Goal: Information Seeking & Learning: Learn about a topic

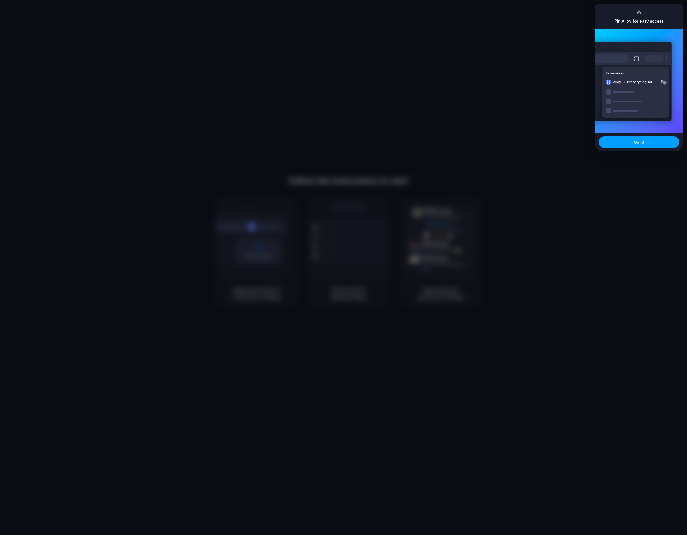
click at [623, 142] on button "Got it" at bounding box center [639, 142] width 81 height 11
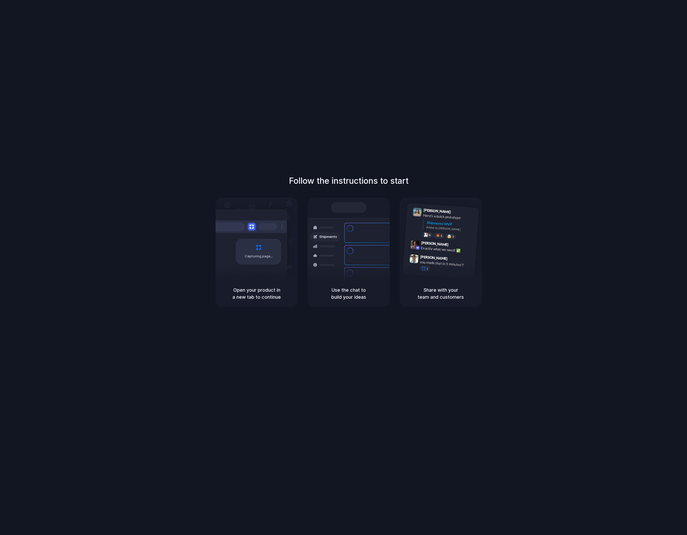
click at [188, 153] on div "Follow the instructions to start Capturing page Open your product in a new tab …" at bounding box center [349, 273] width 698 height 546
click at [351, 207] on span "Ready" at bounding box center [351, 207] width 11 height 5
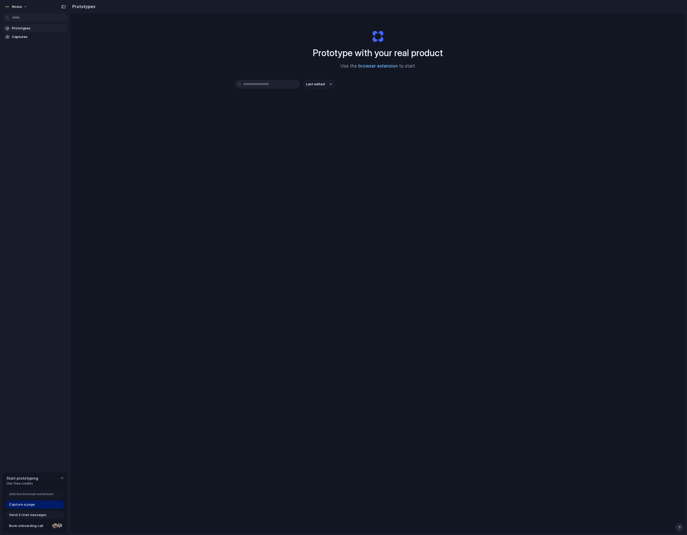
click at [380, 63] on link "browser extension" at bounding box center [378, 65] width 40 height 5
click at [101, 155] on div "Prototype with your real product Use the browser extension to start Last edited" at bounding box center [377, 287] width 615 height 548
click at [17, 507] on span "Capture a page" at bounding box center [22, 504] width 26 height 5
click at [24, 503] on span "Capture a page" at bounding box center [22, 504] width 26 height 5
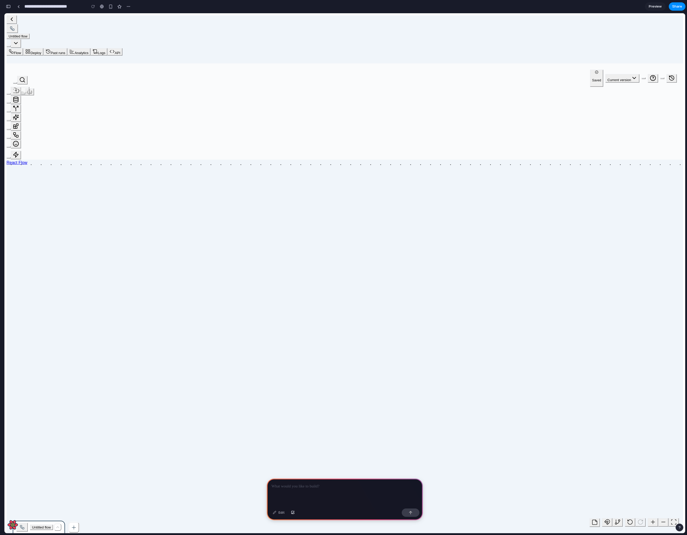
click at [21, 63] on div "**********" at bounding box center [345, 111] width 677 height 96
click at [11, 105] on button "Nodes menu button" at bounding box center [16, 109] width 10 height 9
drag, startPoint x: 11, startPoint y: 102, endPoint x: 21, endPoint y: 104, distance: 10.2
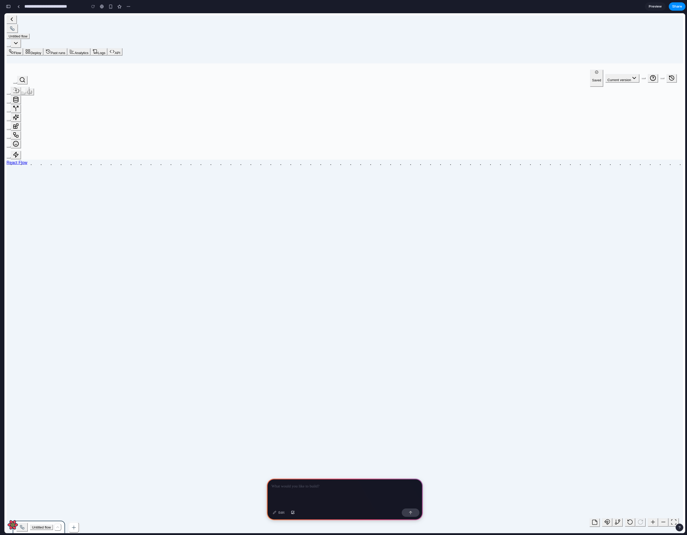
click at [18, 103] on div "**********" at bounding box center [345, 111] width 677 height 96
click at [43, 48] on button "Deploy" at bounding box center [33, 52] width 20 height 8
click at [23, 48] on button "Flow" at bounding box center [15, 52] width 17 height 8
click at [627, 74] on button "Current version" at bounding box center [623, 78] width 34 height 9
drag, startPoint x: 318, startPoint y: 283, endPoint x: 358, endPoint y: 245, distance: 55.0
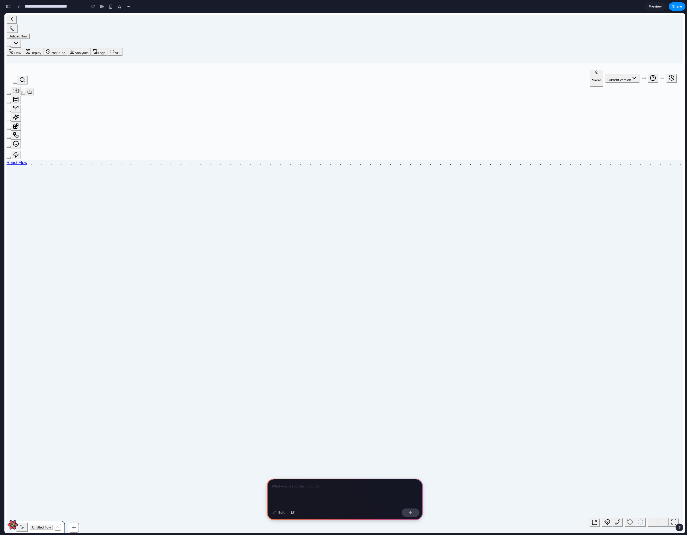
click at [358, 160] on div "**********" at bounding box center [345, 111] width 677 height 96
click at [663, 524] on button "Zooms out" at bounding box center [663, 522] width 10 height 9
click at [623, 521] on button "Use smooth/hard edges" at bounding box center [618, 522] width 10 height 9
click at [613, 521] on button "Snap to grid" at bounding box center [607, 522] width 10 height 9
click at [342, 490] on p at bounding box center [345, 487] width 147 height 6
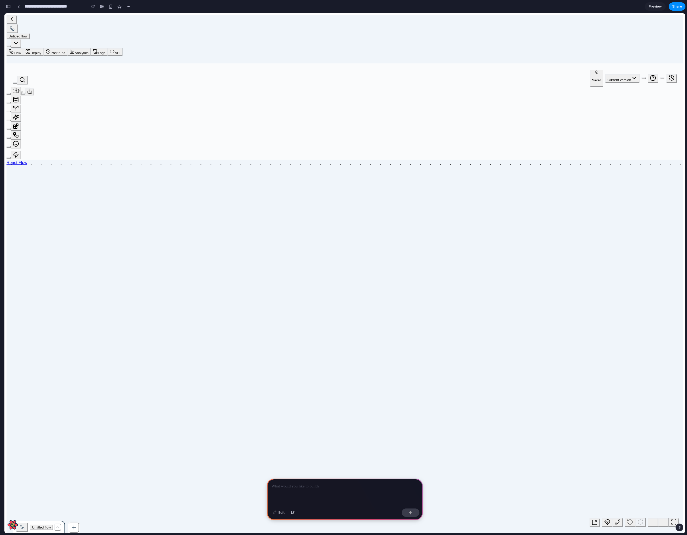
click at [291, 490] on div at bounding box center [345, 493] width 156 height 28
click at [406, 513] on button "button" at bounding box center [411, 513] width 18 height 8
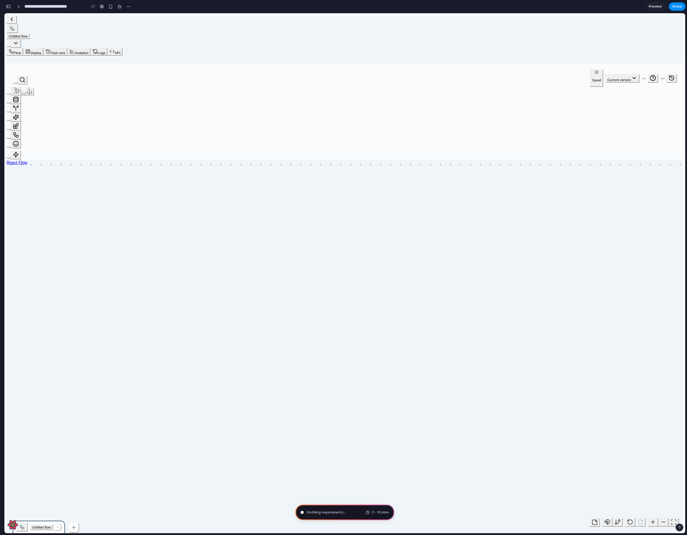
click at [323, 512] on span "Distilling requirements ..." at bounding box center [326, 512] width 39 height 5
click at [55, 526] on icon "Menu button for flow" at bounding box center [57, 527] width 5 height 5
click at [42, 526] on span "Untitled flow" at bounding box center [41, 528] width 19 height 4
click at [321, 511] on span "Untangling possibilities ." at bounding box center [326, 512] width 39 height 5
click at [126, 7] on button "button" at bounding box center [129, 7] width 8 height 8
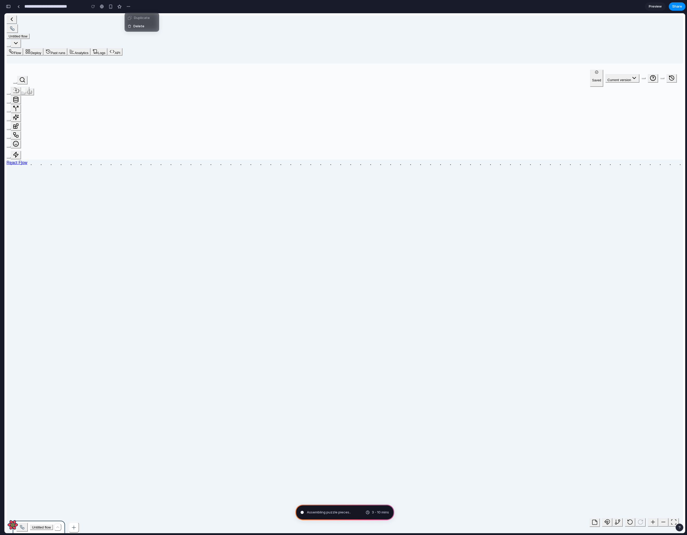
click at [128, 7] on div "Duplicate Delete" at bounding box center [343, 267] width 687 height 535
click at [8, 8] on div "button" at bounding box center [8, 7] width 5 height 4
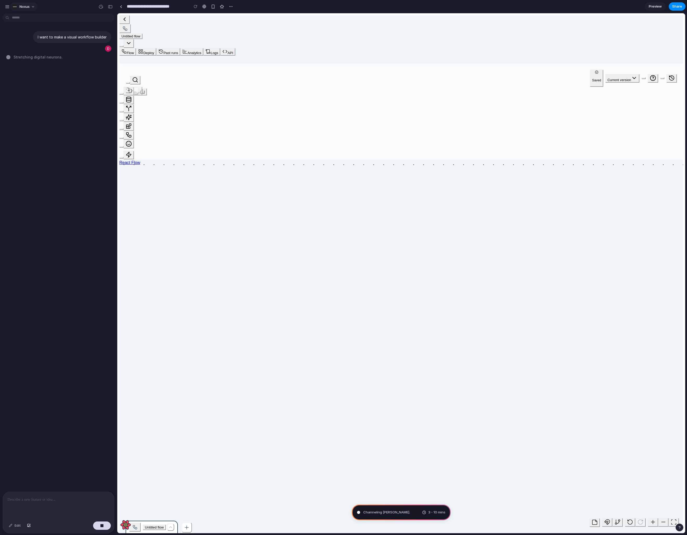
click at [26, 7] on span "Noxus" at bounding box center [25, 6] width 10 height 5
click at [71, 13] on div "Settings Invite members Change theme Sign out" at bounding box center [343, 267] width 687 height 535
click at [6, 6] on div "button" at bounding box center [7, 6] width 5 height 5
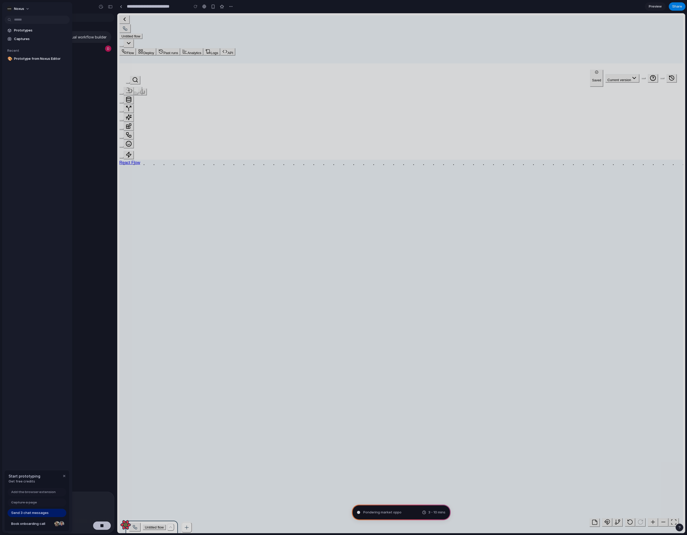
type input "**********"
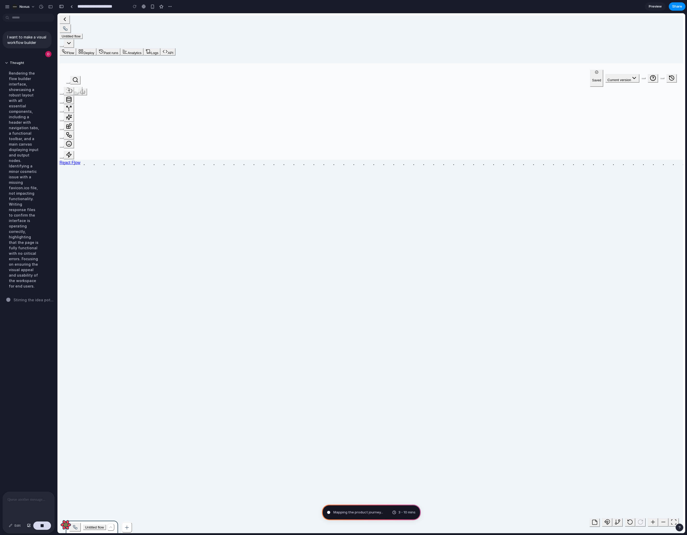
click at [16, 83] on div "Rendering the flow builder interface, showcasing a robust layout with all essen…" at bounding box center [24, 179] width 39 height 225
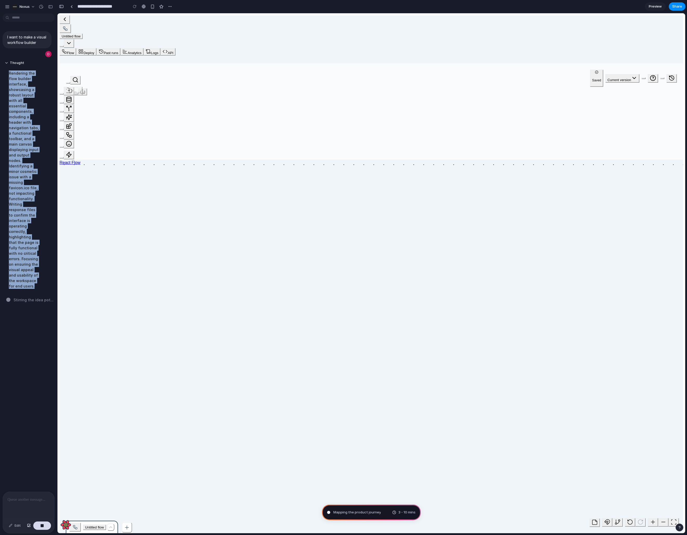
click at [16, 83] on div "Rendering the flow builder interface, showcasing a robust layout with all essen…" at bounding box center [24, 179] width 39 height 225
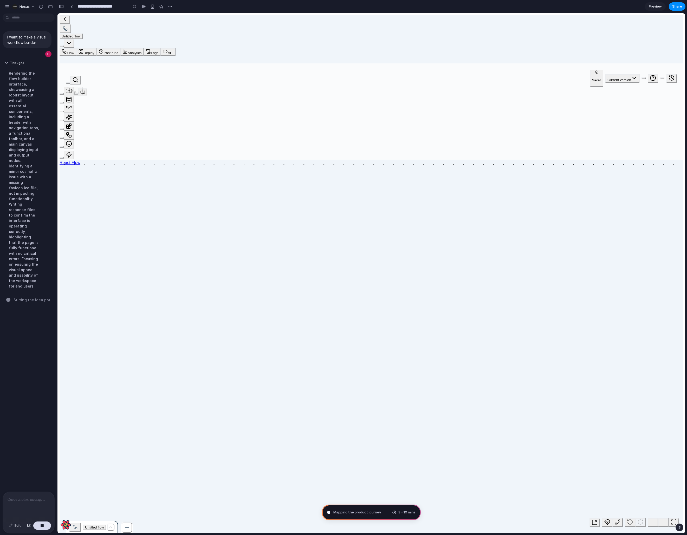
click at [16, 83] on div "Rendering the flow builder interface, showcasing a robust layout with all essen…" at bounding box center [24, 179] width 39 height 225
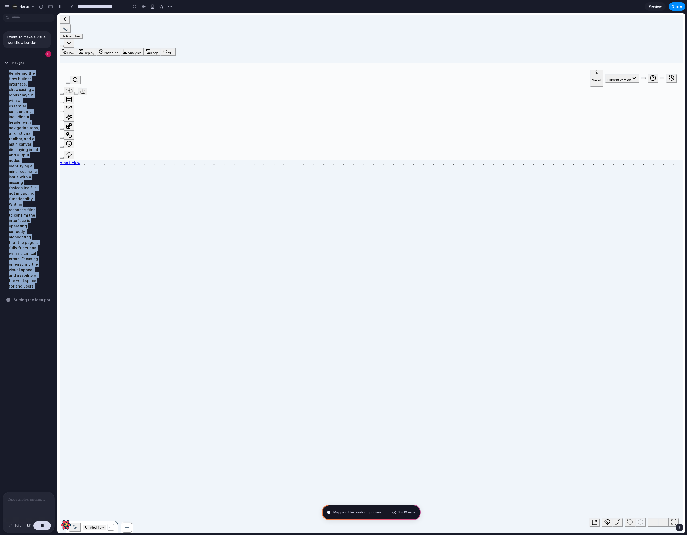
click at [16, 83] on div "Rendering the flow builder interface, showcasing a robust layout with all essen…" at bounding box center [24, 179] width 39 height 225
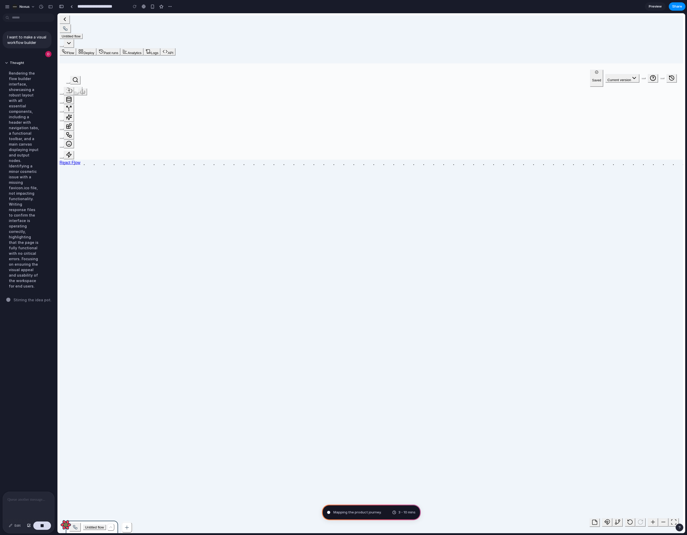
click at [16, 83] on div "Rendering the flow builder interface, showcasing a robust layout with all essen…" at bounding box center [24, 179] width 39 height 225
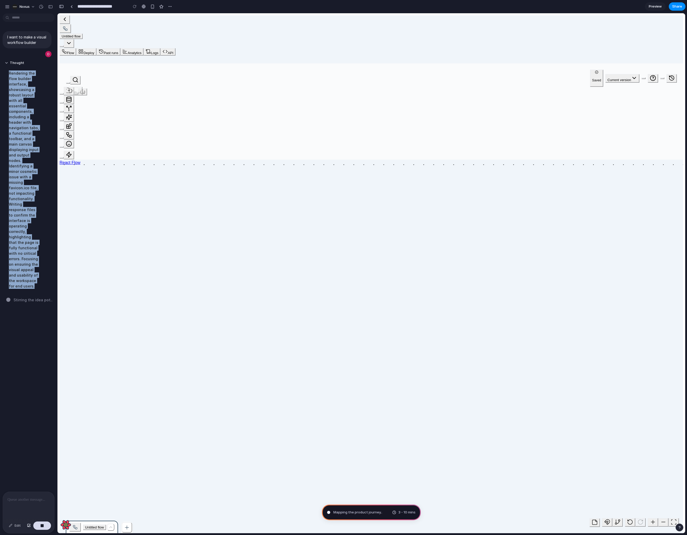
click at [16, 83] on div "Rendering the flow builder interface, showcasing a robust layout with all essen…" at bounding box center [24, 179] width 39 height 225
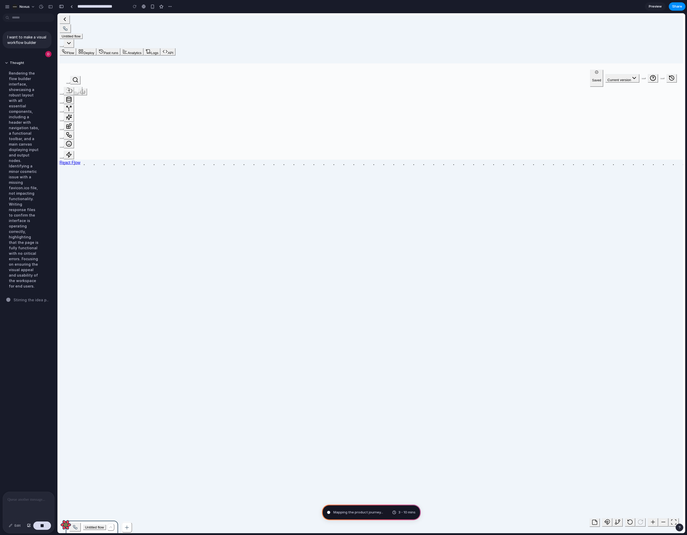
click at [16, 83] on div "Rendering the flow builder interface, showcasing a robust layout with all essen…" at bounding box center [24, 179] width 39 height 225
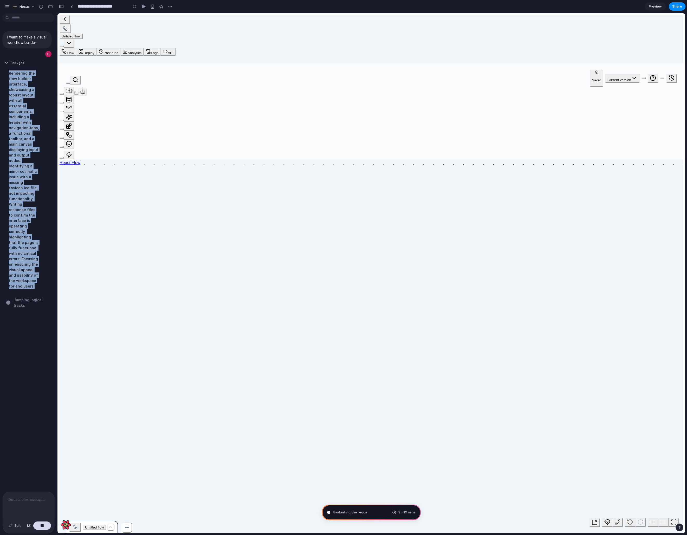
click at [16, 83] on div "Rendering the flow builder interface, showcasing a robust layout with all essen…" at bounding box center [24, 179] width 39 height 225
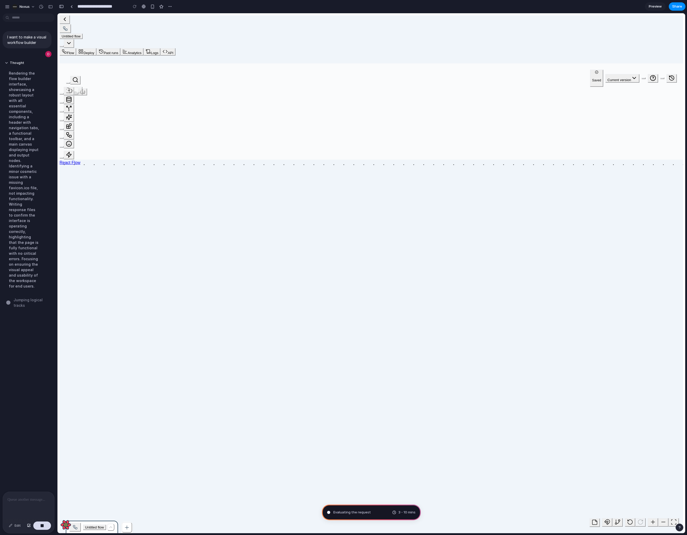
click at [16, 83] on div "Rendering the flow builder interface, showcasing a robust layout with all essen…" at bounding box center [24, 179] width 39 height 225
click at [16, 89] on div "Rendering the flow builder interface, showcasing a robust layout with all essen…" at bounding box center [24, 179] width 39 height 225
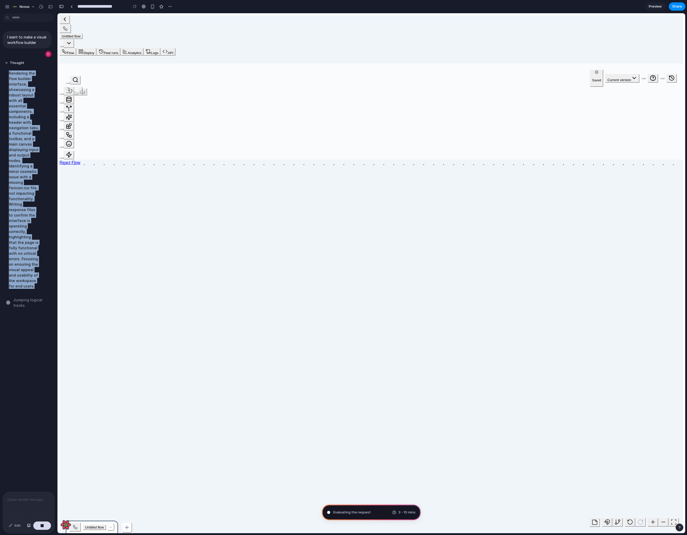
click at [16, 89] on div "Rendering the flow builder interface, showcasing a robust layout with all essen…" at bounding box center [24, 179] width 39 height 225
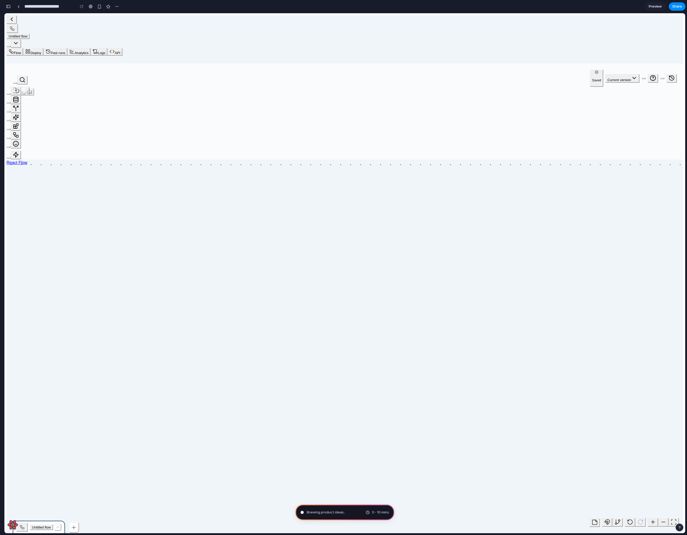
click at [8, 6] on div "button" at bounding box center [8, 7] width 5 height 4
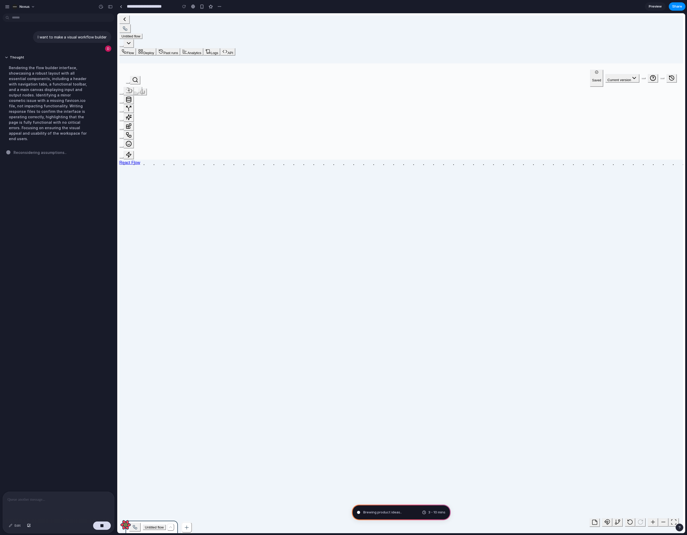
click at [57, 110] on div "Rendering the flow builder interface, showcasing a robust layout with all essen…" at bounding box center [48, 103] width 87 height 83
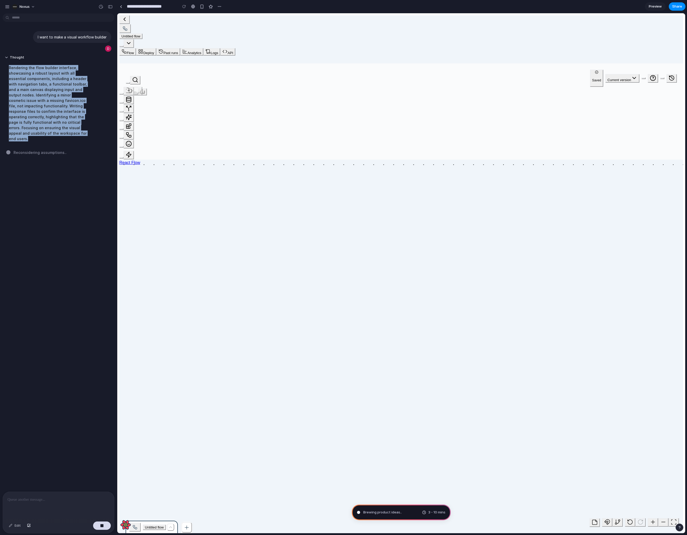
click at [57, 110] on div "Rendering the flow builder interface, showcasing a robust layout with all essen…" at bounding box center [48, 103] width 87 height 83
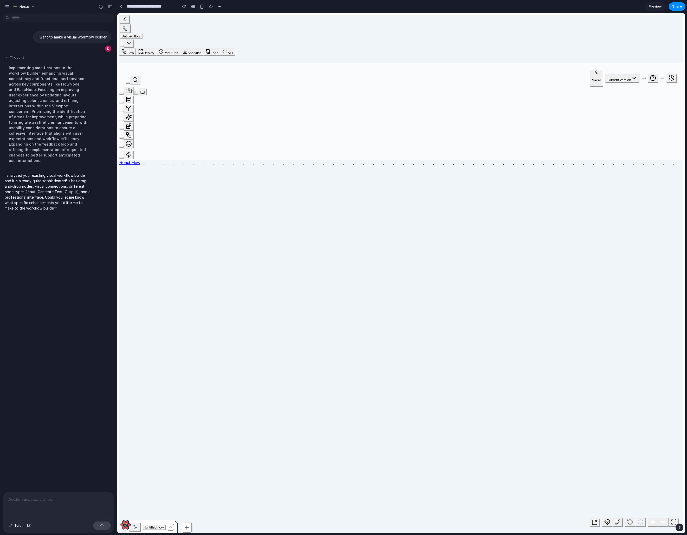
click at [54, 173] on p "I analyzed your existing visual workflow builder and it's already quite sophist…" at bounding box center [48, 192] width 87 height 38
click at [91, 173] on p "I analyzed your existing visual workflow builder and it's already quite sophist…" at bounding box center [48, 192] width 87 height 38
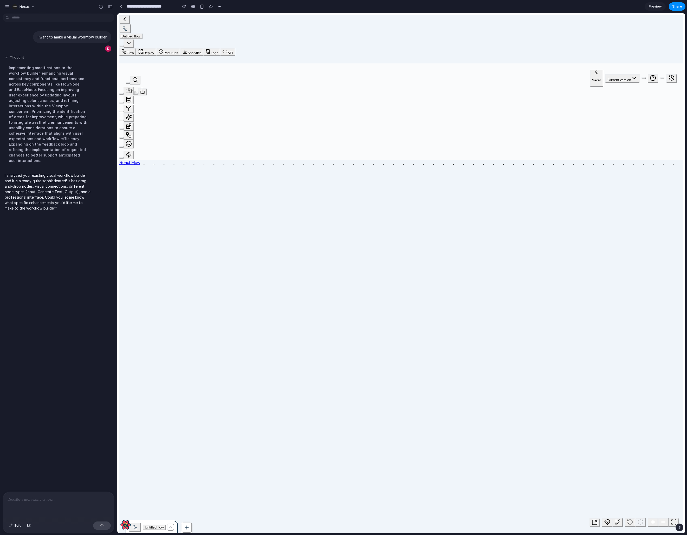
click at [4, 434] on div "I want to make a visual workflow builder Thought Implementing modifications to …" at bounding box center [57, 254] width 114 height 476
click at [33, 488] on div "I want to make a visual workflow builder Thought Implementing modifications to …" at bounding box center [57, 254] width 114 height 476
click at [32, 494] on div at bounding box center [58, 506] width 111 height 28
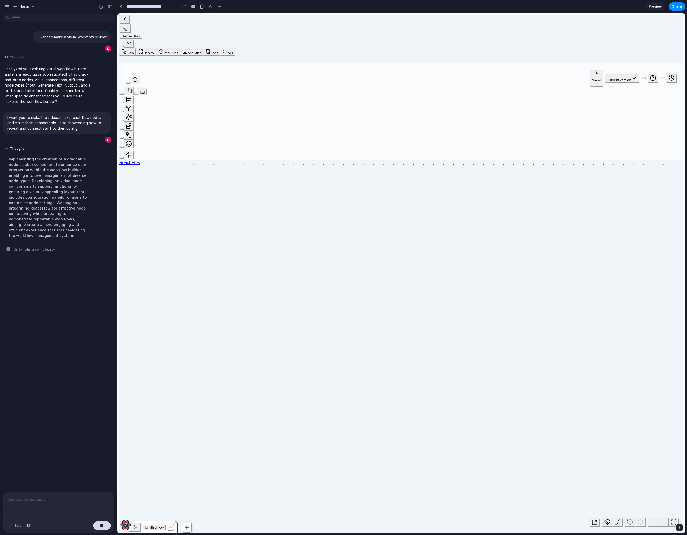
click at [36, 226] on div "Implementing the creation of a draggable node sidebar component to enhance user…" at bounding box center [48, 197] width 87 height 88
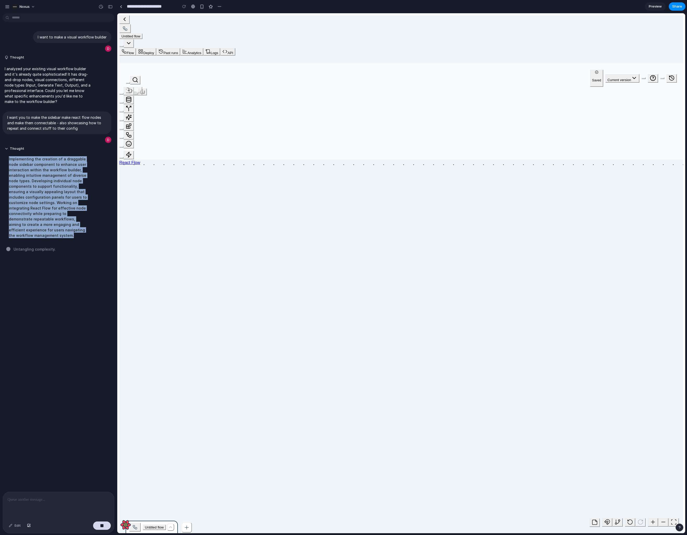
click at [37, 214] on div "Implementing the creation of a draggable node sidebar component to enhance user…" at bounding box center [48, 197] width 87 height 88
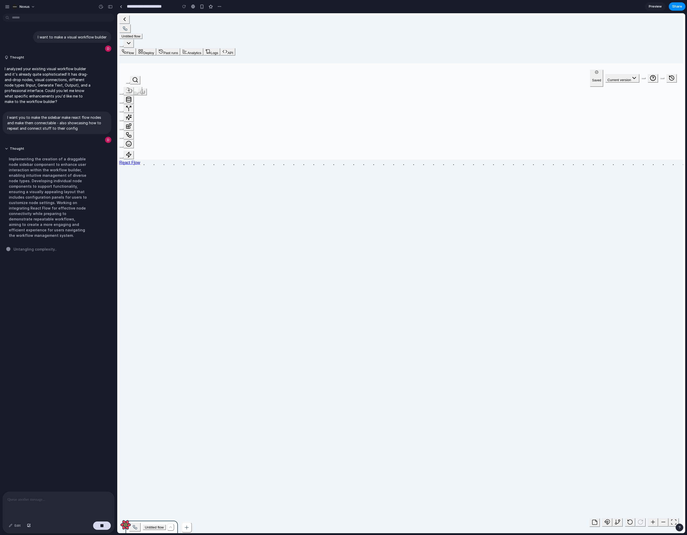
click at [37, 214] on div "Implementing the creation of a draggable node sidebar component to enhance user…" at bounding box center [48, 197] width 87 height 88
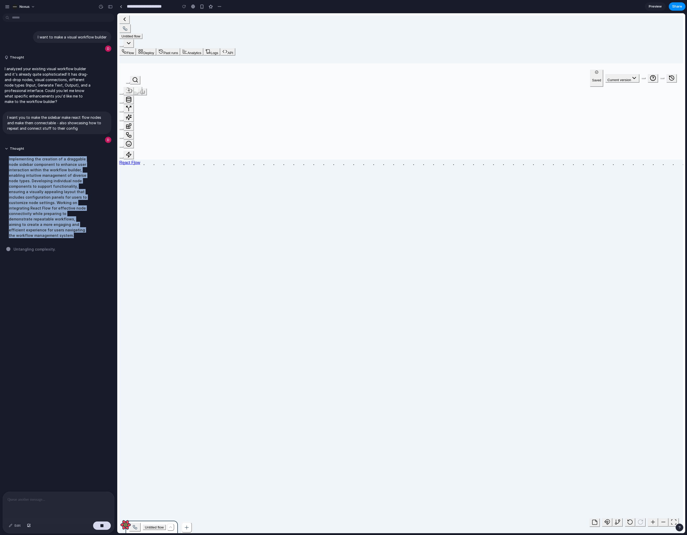
click at [37, 214] on div "Implementing the creation of a draggable node sidebar component to enhance user…" at bounding box center [48, 197] width 87 height 88
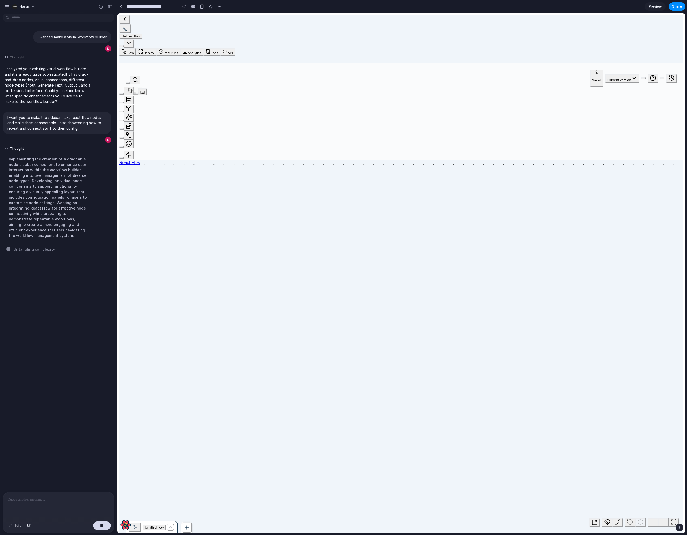
click at [37, 214] on div "Implementing the creation of a draggable node sidebar component to enhance user…" at bounding box center [48, 197] width 87 height 88
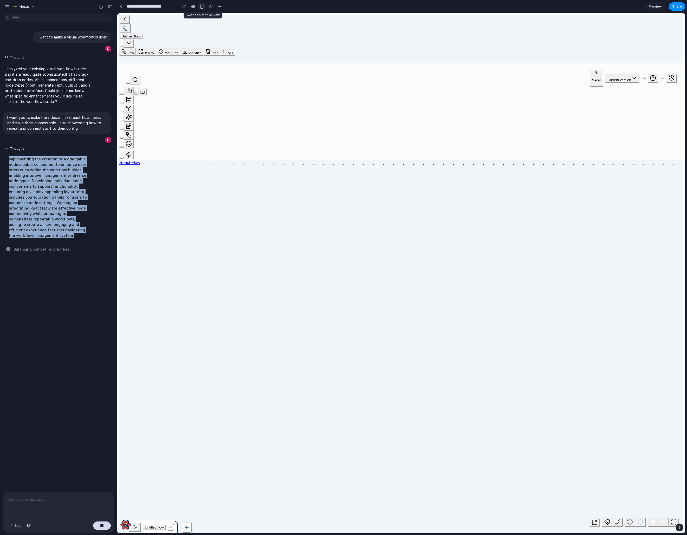
click at [203, 7] on div "button" at bounding box center [202, 6] width 4 height 4
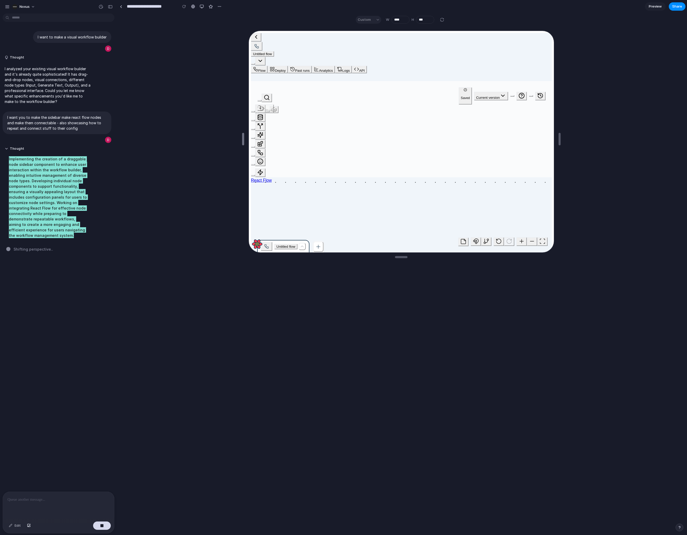
type input "****"
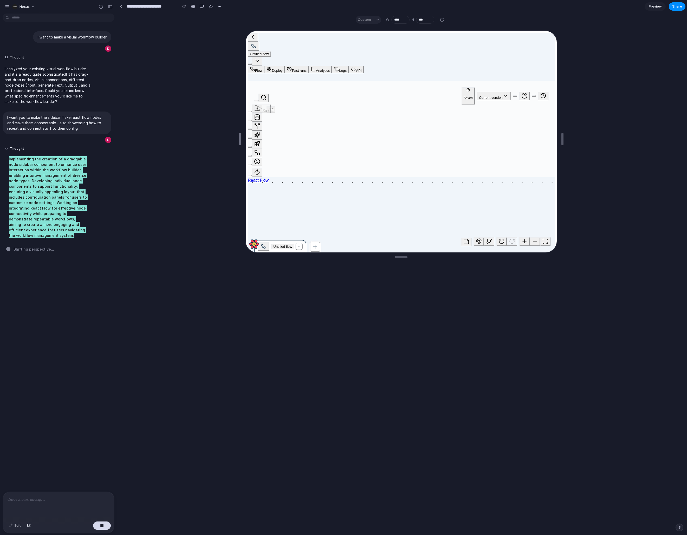
drag, startPoint x: 346, startPoint y: 137, endPoint x: 170, endPoint y: 132, distance: 175.4
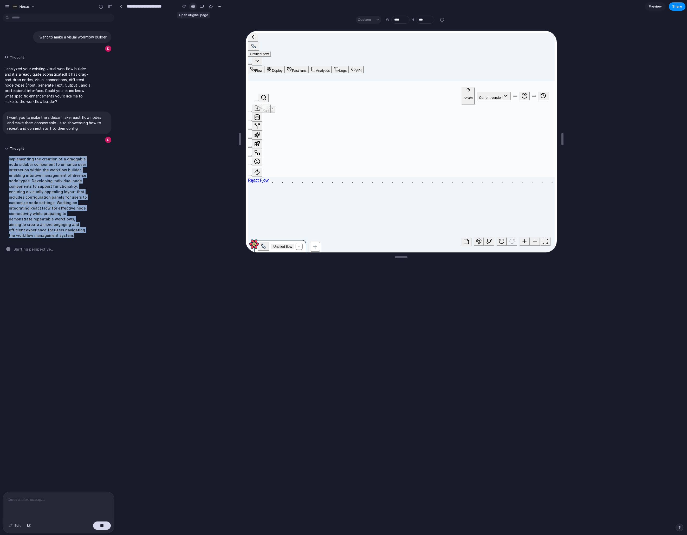
click at [195, 7] on div at bounding box center [193, 6] width 4 height 4
click at [203, 6] on div "button" at bounding box center [202, 6] width 4 height 4
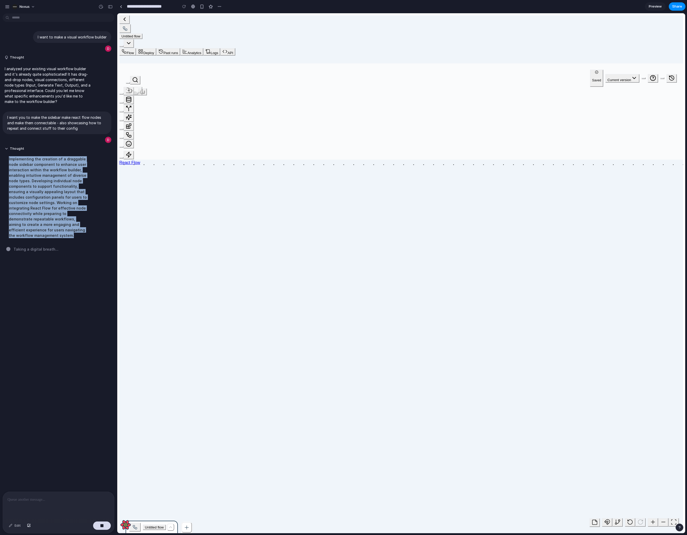
click at [56, 229] on div "Implementing the creation of a draggable node sidebar component to enhance user…" at bounding box center [48, 197] width 87 height 88
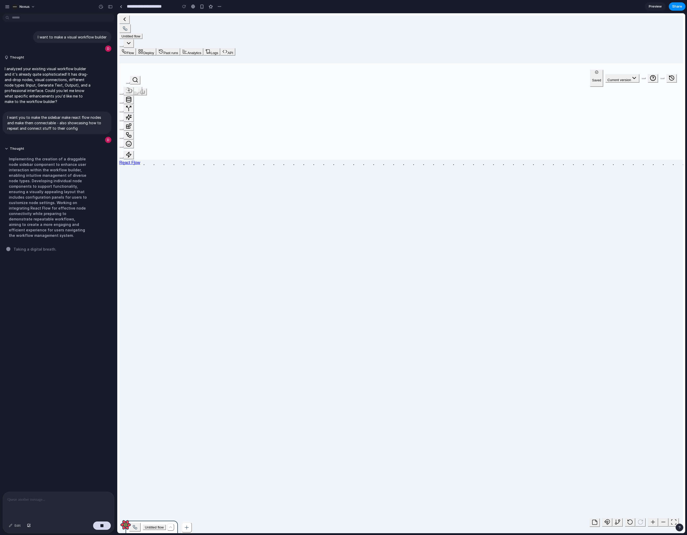
click at [56, 229] on div "Implementing the creation of a draggable node sidebar component to enhance user…" at bounding box center [48, 197] width 87 height 88
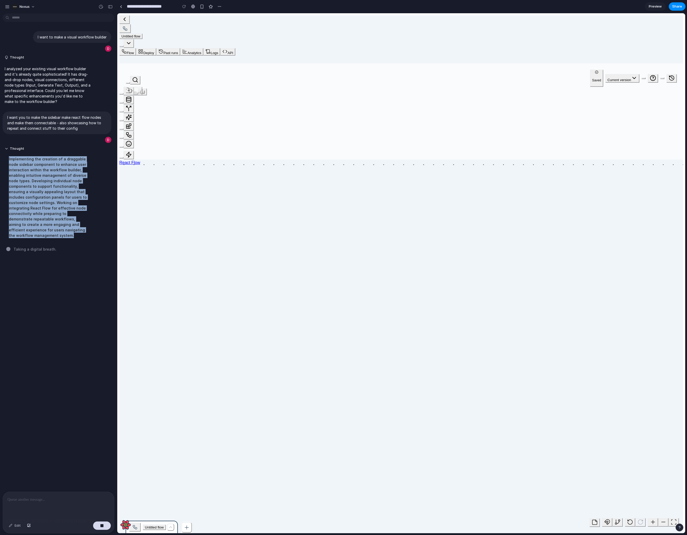
click at [56, 229] on div "Implementing the creation of a draggable node sidebar component to enhance user…" at bounding box center [48, 197] width 87 height 88
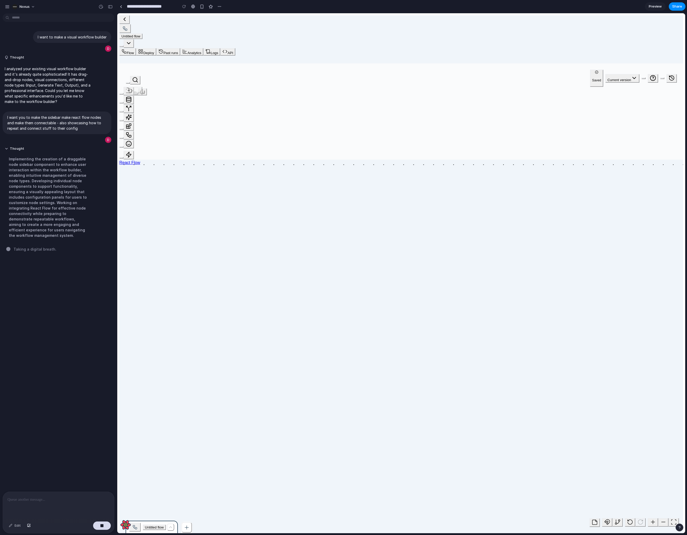
click at [56, 229] on div "Implementing the creation of a draggable node sidebar component to enhance user…" at bounding box center [48, 197] width 87 height 88
